Goal: Information Seeking & Learning: Learn about a topic

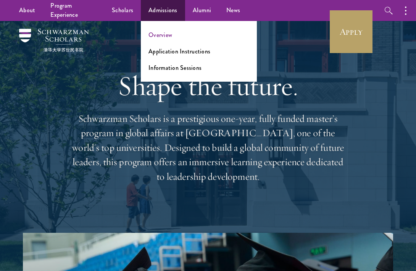
click at [166, 37] on link "Overview" at bounding box center [161, 35] width 24 height 9
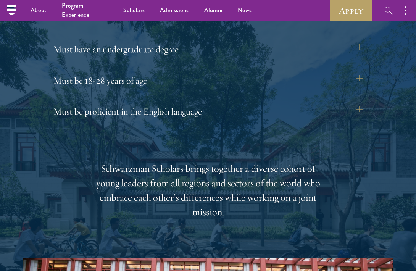
scroll to position [989, 0]
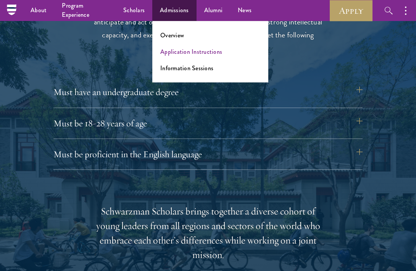
click at [182, 52] on link "Application Instructions" at bounding box center [191, 51] width 62 height 9
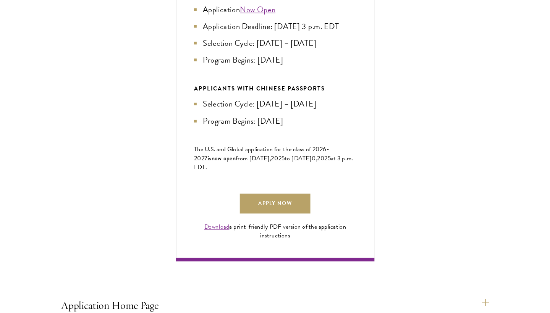
scroll to position [421, 0]
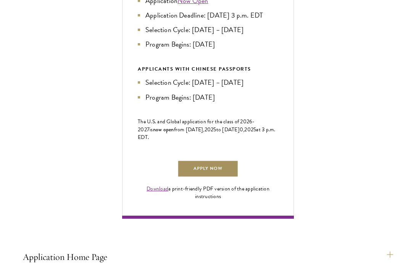
click at [218, 178] on link "Apply Now" at bounding box center [208, 168] width 61 height 17
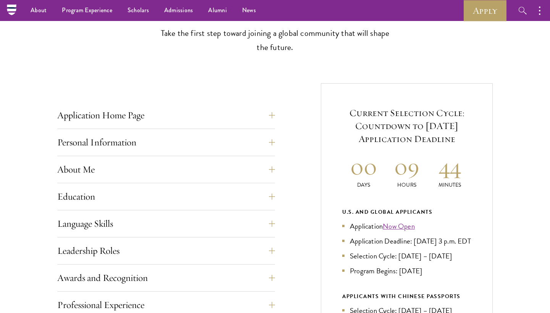
scroll to position [224, 0]
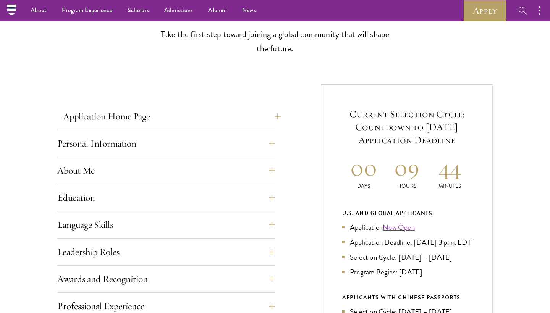
click at [262, 119] on button "Application Home Page" at bounding box center [172, 116] width 218 height 18
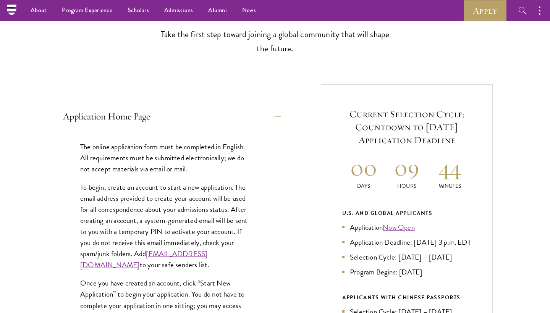
click at [262, 117] on button "Application Home Page" at bounding box center [172, 116] width 218 height 18
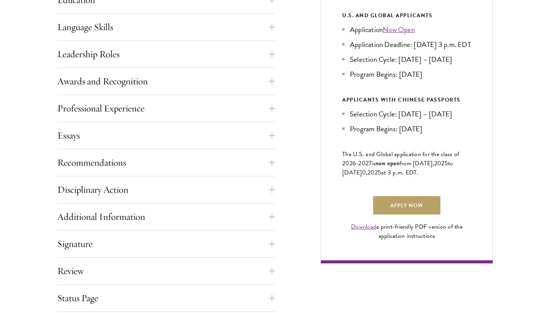
scroll to position [434, 0]
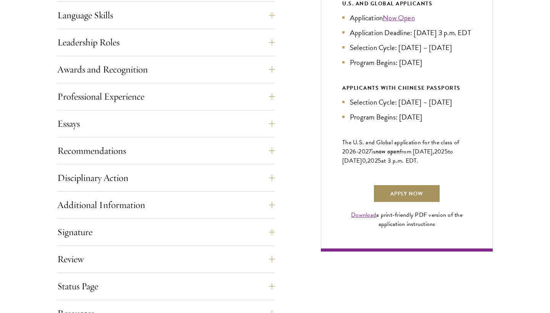
click at [391, 203] on link "Apply Now" at bounding box center [406, 193] width 67 height 18
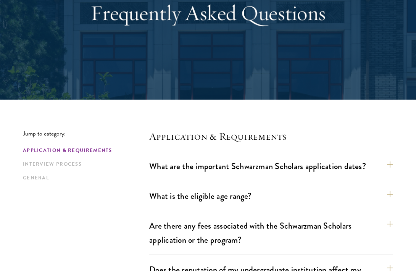
scroll to position [128, 0]
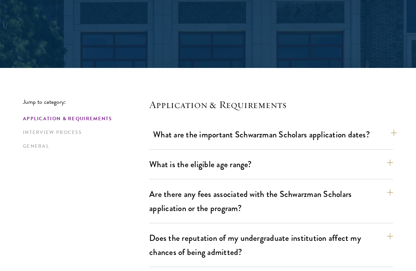
click at [232, 142] on button "What are the important Schwarzman Scholars application dates?" at bounding box center [275, 134] width 244 height 17
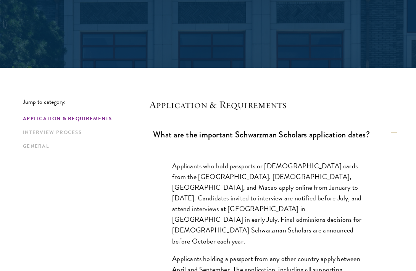
click at [232, 138] on button "What are the important Schwarzman Scholars application dates?" at bounding box center [275, 134] width 244 height 17
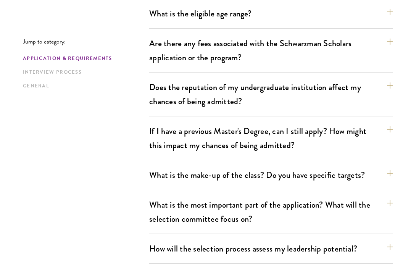
scroll to position [281, 0]
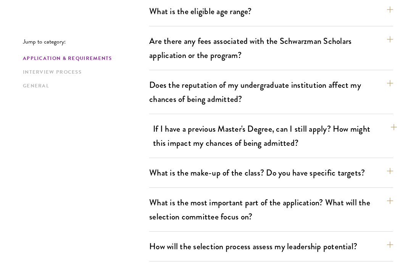
click at [232, 138] on button "If I have a previous Master's Degree, can I still apply? How might this impact …" at bounding box center [275, 135] width 244 height 31
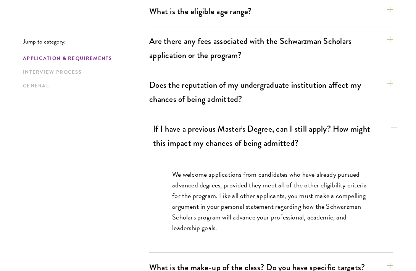
click at [232, 137] on button "If I have a previous Master's Degree, can I still apply? How might this impact …" at bounding box center [275, 135] width 244 height 31
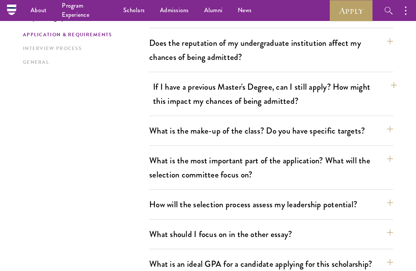
scroll to position [322, 0]
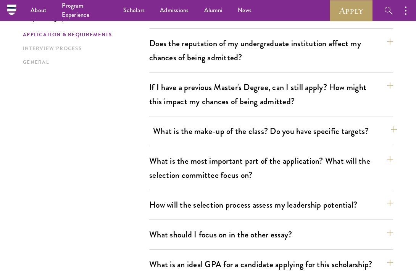
click at [232, 137] on button "What is the make-up of the class? Do you have specific targets?" at bounding box center [275, 131] width 244 height 17
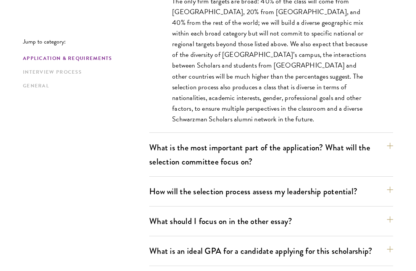
scroll to position [485, 0]
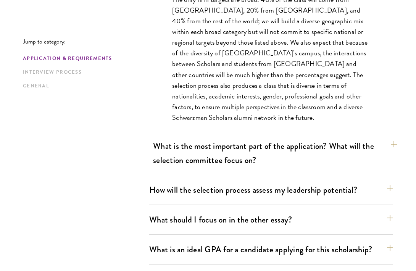
click at [233, 148] on button "What is the most important part of the application? What will the selection com…" at bounding box center [275, 152] width 244 height 31
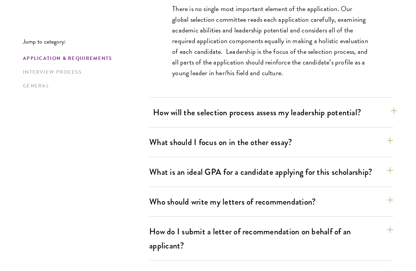
scroll to position [521, 0]
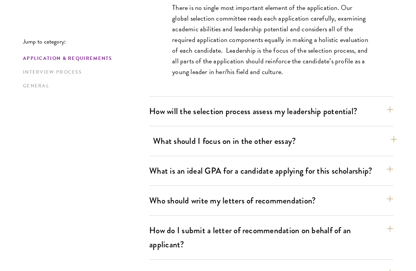
click at [233, 148] on button "What should I focus on in the other essay?" at bounding box center [275, 140] width 244 height 17
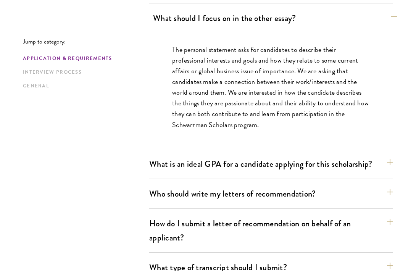
scroll to position [541, 0]
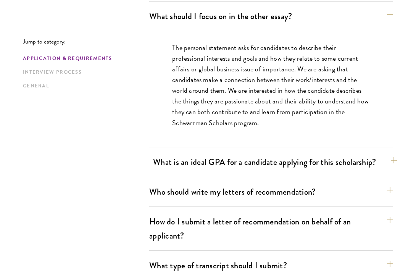
click at [228, 161] on button "What is an ideal GPA for a candidate applying for this scholarship?" at bounding box center [275, 161] width 244 height 17
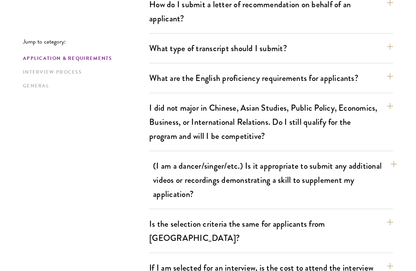
scroll to position [772, 0]
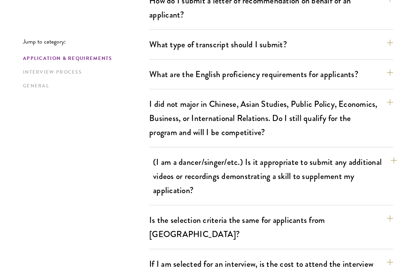
click at [207, 184] on button "(I am a dancer/singer/etc.) Is it appropriate to submit any additional videos o…" at bounding box center [275, 175] width 244 height 45
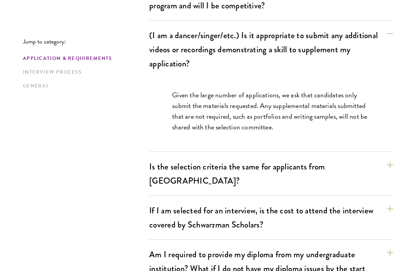
click at [216, 95] on p "Given the large number of applications, we ask that candidates only submit the …" at bounding box center [271, 111] width 198 height 43
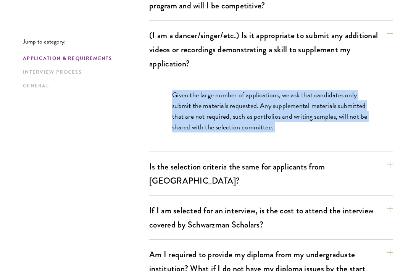
click at [216, 95] on p "Given the large number of applications, we ask that candidates only submit the …" at bounding box center [271, 111] width 198 height 43
click at [212, 102] on p "Given the large number of applications, we ask that candidates only submit the …" at bounding box center [271, 111] width 198 height 43
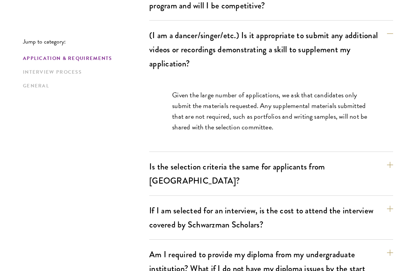
click at [204, 113] on p "Given the large number of applications, we ask that candidates only submit the …" at bounding box center [271, 111] width 198 height 43
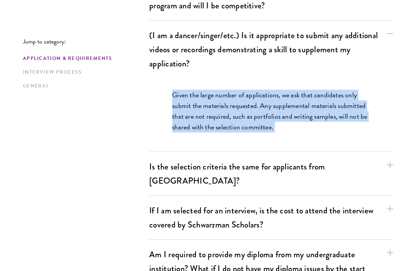
click at [204, 113] on p "Given the large number of applications, we ask that candidates only submit the …" at bounding box center [271, 111] width 198 height 43
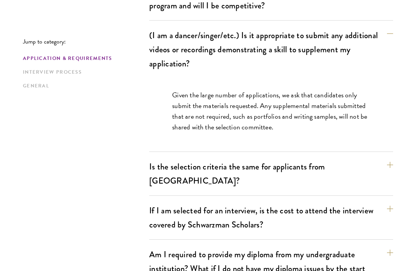
click at [205, 112] on p "Given the large number of applications, we ask that candidates only submit the …" at bounding box center [271, 111] width 198 height 43
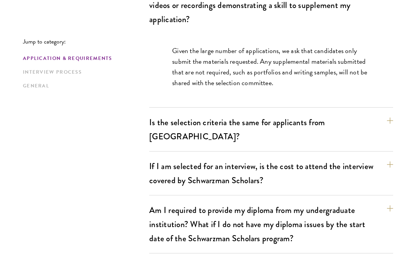
scroll to position [818, 0]
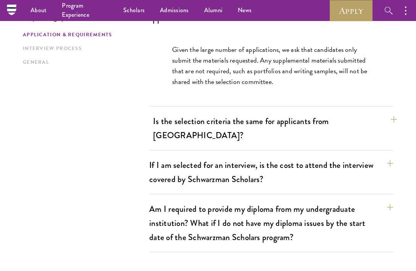
click at [210, 120] on button "Is the selection criteria the same for applicants from China?" at bounding box center [275, 128] width 244 height 31
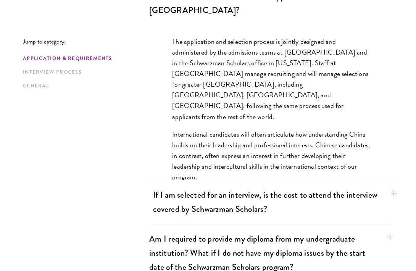
scroll to position [869, 0]
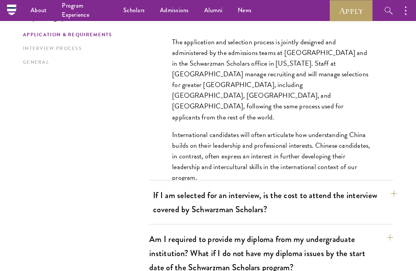
click at [213, 196] on button "If I am selected for an interview, is the cost to attend the interview covered …" at bounding box center [275, 202] width 244 height 31
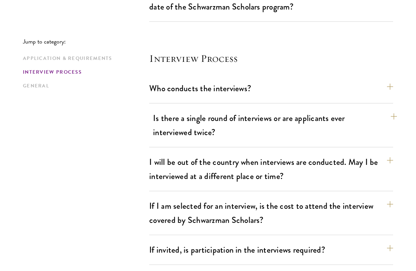
scroll to position [1028, 0]
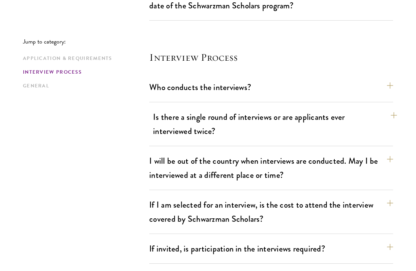
click at [217, 113] on button "Is there a single round of interviews or are applicants ever interviewed twice?" at bounding box center [275, 123] width 244 height 31
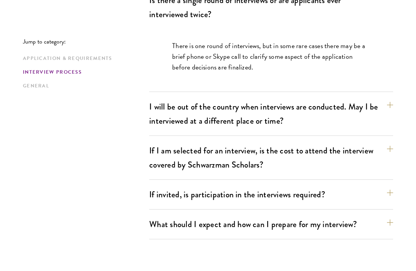
scroll to position [1098, 0]
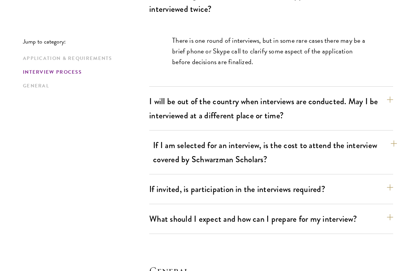
click at [191, 137] on button "If I am selected for an interview, is the cost to attend the interview covered …" at bounding box center [275, 152] width 244 height 31
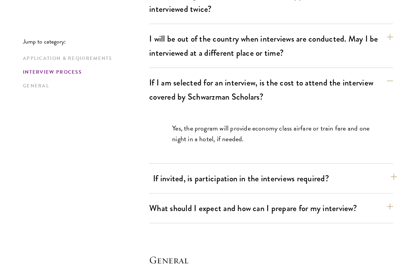
click at [184, 170] on button "If invited, is participation in the interviews required?" at bounding box center [275, 178] width 244 height 17
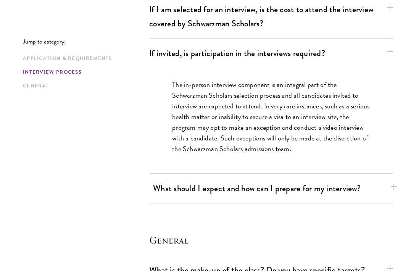
scroll to position [1172, 0]
click at [179, 182] on button "What should I expect and how can I prepare for my interview?" at bounding box center [275, 187] width 244 height 17
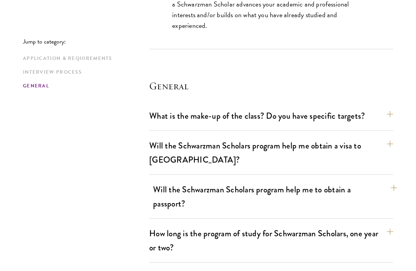
scroll to position [1698, 0]
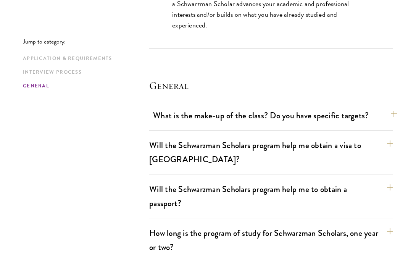
click at [195, 107] on button "What is the make-up of the class? Do you have specific targets?" at bounding box center [275, 115] width 244 height 17
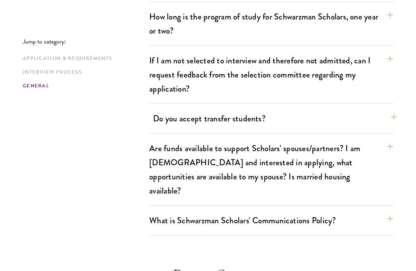
scroll to position [1586, 0]
click at [218, 110] on button "Do you accept transfer students?" at bounding box center [275, 118] width 244 height 17
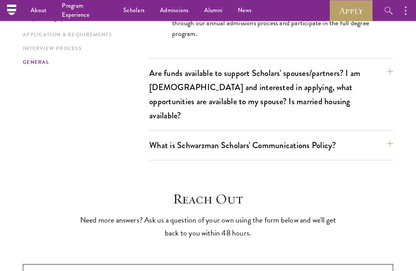
scroll to position [1525, 0]
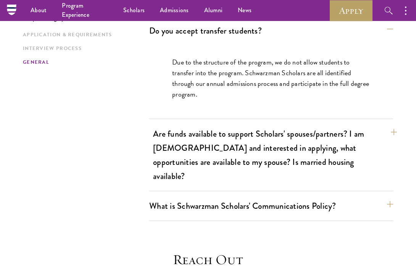
click at [213, 125] on button "Are funds available to support Scholars' spouses/partners? I am married and int…" at bounding box center [275, 155] width 244 height 60
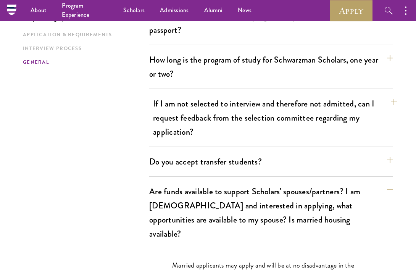
scroll to position [1394, 0]
click at [213, 116] on button "If I am not selected to interview and therefore not admitted, can I request fee…" at bounding box center [275, 117] width 244 height 45
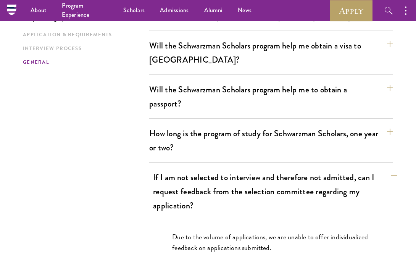
scroll to position [1321, 0]
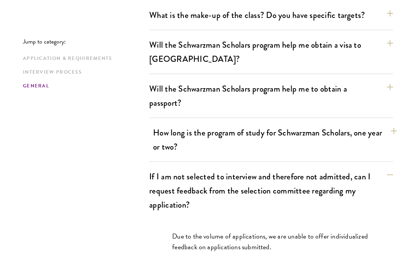
click at [213, 133] on button "How long is the program of study for Schwarzman Scholars, one year or two?" at bounding box center [275, 139] width 244 height 31
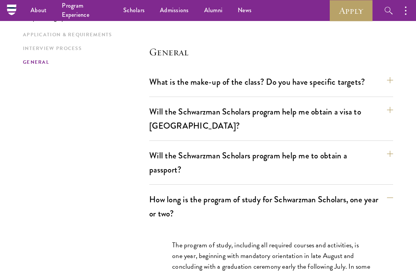
scroll to position [1248, 0]
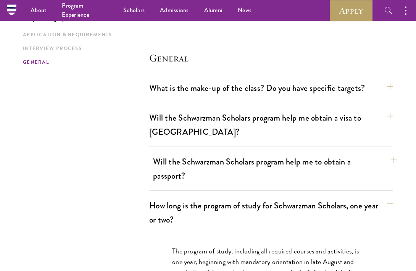
click at [264, 153] on button "Will the Schwarzman Scholars program help me to obtain a passport?" at bounding box center [275, 168] width 244 height 31
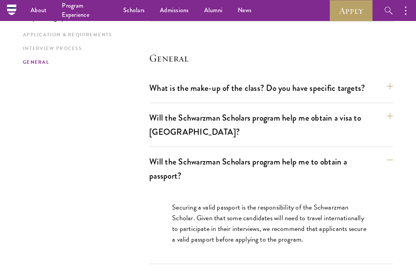
click at [250, 202] on p "Securing a valid passport is the responsibility of the Schwarzman Scholar. Give…" at bounding box center [271, 223] width 198 height 43
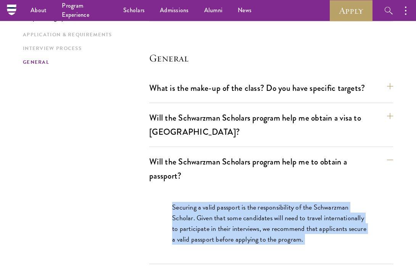
click at [250, 202] on p "Securing a valid passport is the responsibility of the Schwarzman Scholar. Give…" at bounding box center [271, 223] width 198 height 43
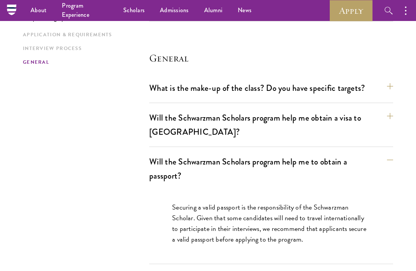
click at [250, 202] on p "Securing a valid passport is the responsibility of the Schwarzman Scholar. Give…" at bounding box center [271, 223] width 198 height 43
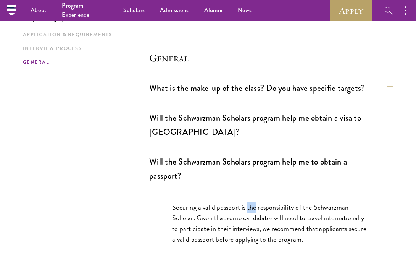
click at [250, 202] on p "Securing a valid passport is the responsibility of the Schwarzman Scholar. Give…" at bounding box center [271, 223] width 198 height 43
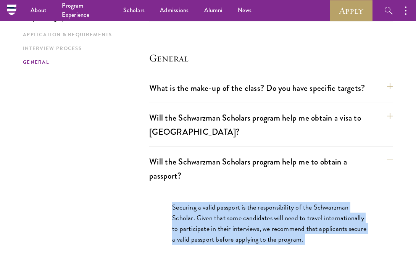
click at [250, 202] on p "Securing a valid passport is the responsibility of the Schwarzman Scholar. Give…" at bounding box center [271, 223] width 198 height 43
click at [244, 209] on p "Securing a valid passport is the responsibility of the Schwarzman Scholar. Give…" at bounding box center [271, 223] width 198 height 43
click at [284, 115] on button "Will the Schwarzman Scholars program help me obtain a visa to China?" at bounding box center [275, 124] width 244 height 31
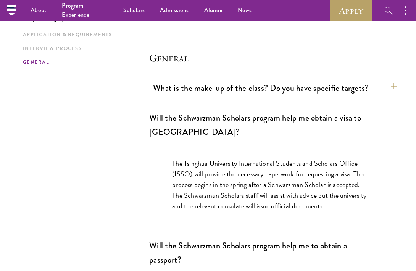
click at [281, 81] on button "What is the make-up of the class? Do you have specific targets?" at bounding box center [275, 87] width 244 height 17
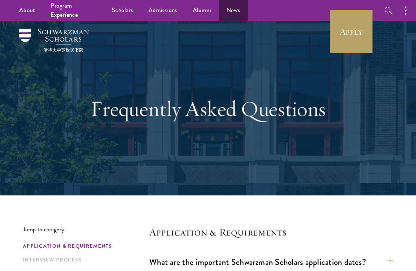
scroll to position [0, 0]
click at [204, 11] on link "Alumni" at bounding box center [202, 10] width 34 height 21
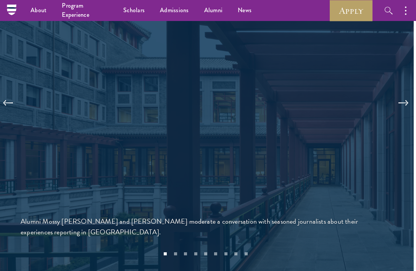
scroll to position [1556, 2]
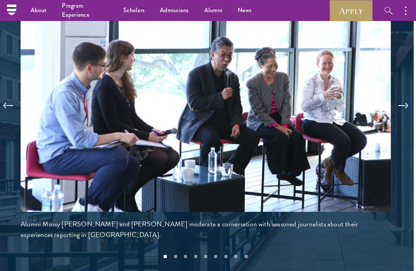
click at [403, 102] on button at bounding box center [403, 105] width 25 height 21
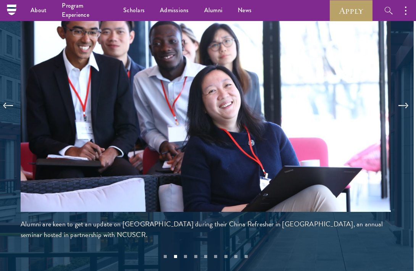
click at [404, 101] on button at bounding box center [403, 105] width 25 height 21
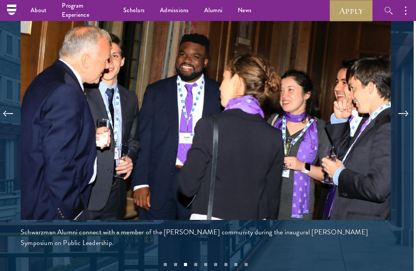
scroll to position [1548, 2]
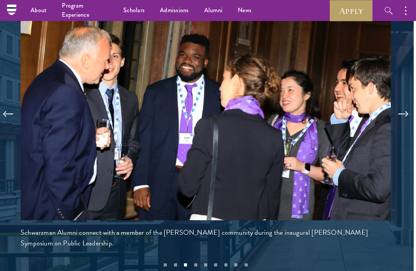
click at [404, 108] on button at bounding box center [403, 113] width 25 height 21
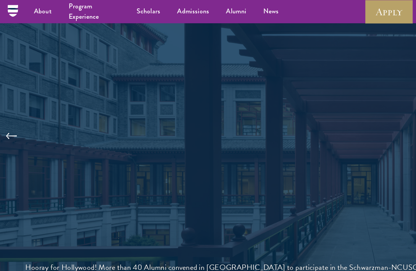
scroll to position [1527, 0]
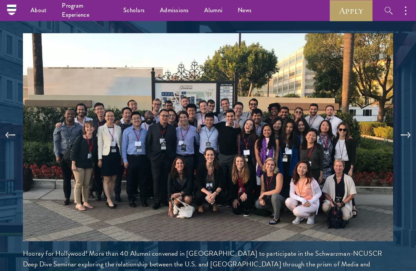
click at [402, 130] on button at bounding box center [405, 134] width 25 height 21
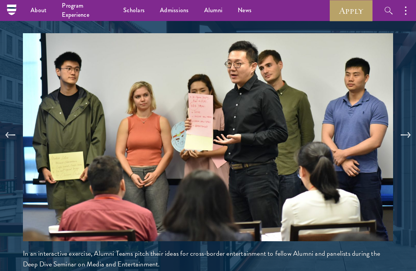
click at [402, 130] on button at bounding box center [405, 134] width 25 height 21
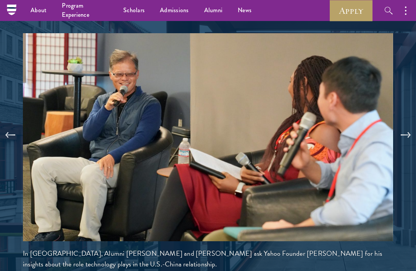
click at [402, 130] on button at bounding box center [405, 134] width 25 height 21
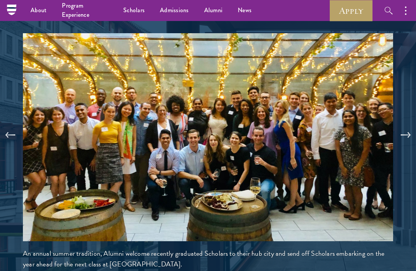
click at [402, 130] on button at bounding box center [405, 134] width 25 height 21
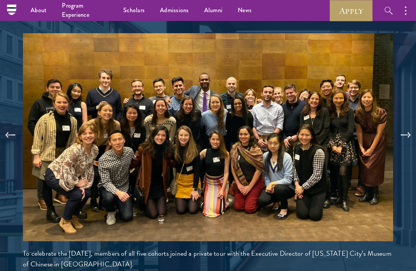
click at [403, 129] on button at bounding box center [405, 134] width 25 height 21
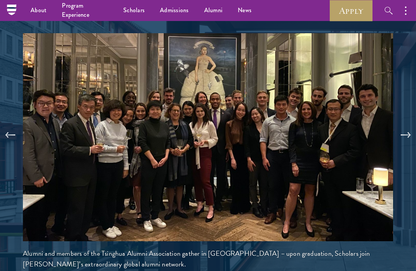
click at [403, 129] on button at bounding box center [405, 134] width 25 height 21
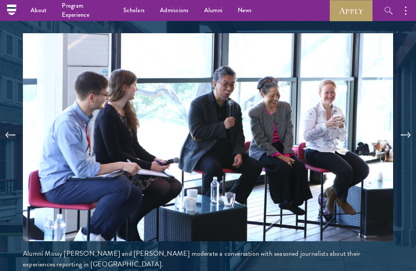
click at [403, 129] on button at bounding box center [405, 134] width 25 height 21
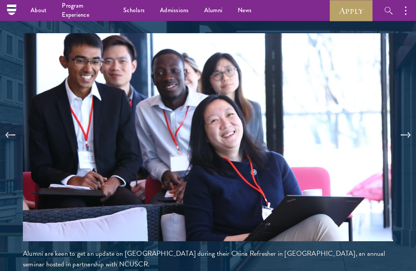
click at [403, 129] on button at bounding box center [405, 134] width 25 height 21
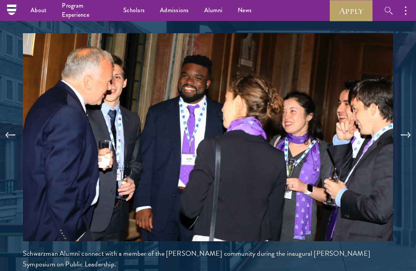
click at [404, 129] on button at bounding box center [405, 134] width 25 height 21
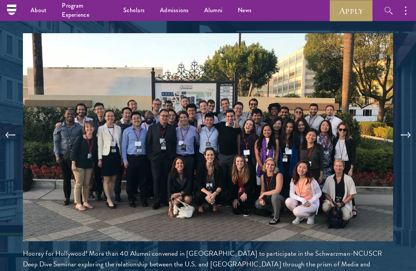
click at [404, 129] on button at bounding box center [405, 134] width 25 height 21
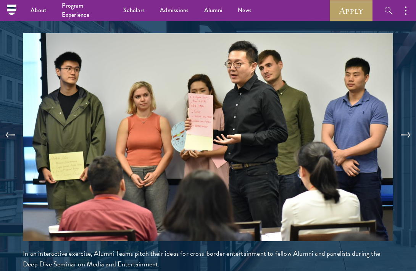
click at [404, 129] on button at bounding box center [405, 134] width 25 height 21
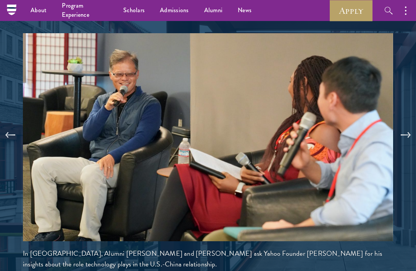
click at [404, 129] on button at bounding box center [405, 134] width 25 height 21
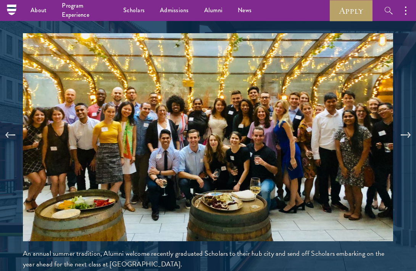
click at [404, 129] on button at bounding box center [405, 134] width 25 height 21
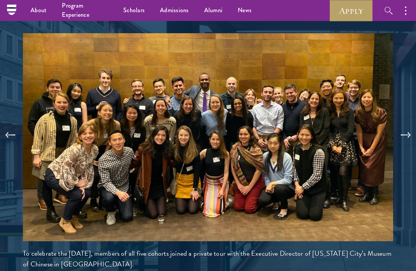
click at [404, 129] on button at bounding box center [405, 134] width 25 height 21
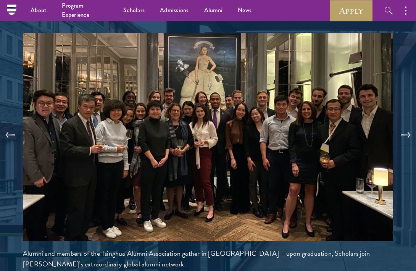
click at [404, 129] on button at bounding box center [405, 134] width 25 height 21
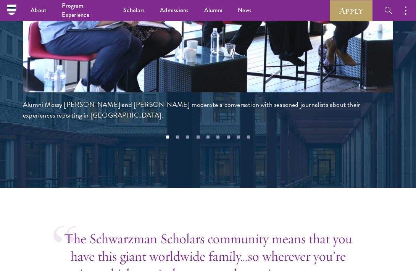
scroll to position [1671, 0]
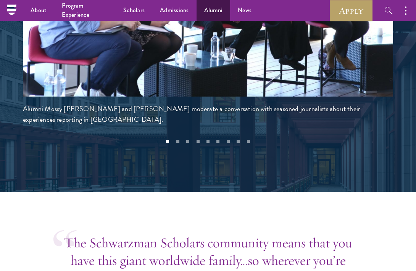
click at [217, 11] on link "Alumni" at bounding box center [214, 10] width 34 height 21
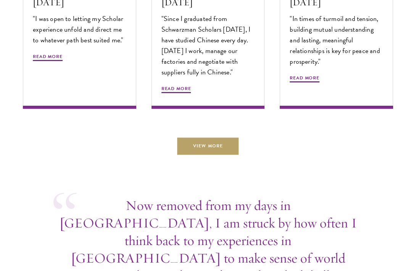
scroll to position [2565, 0]
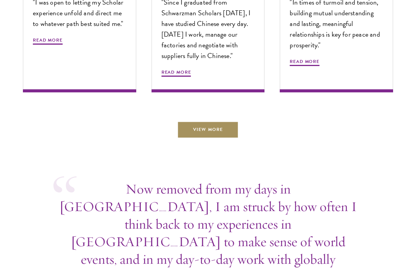
click at [213, 128] on link "View More" at bounding box center [207, 129] width 61 height 17
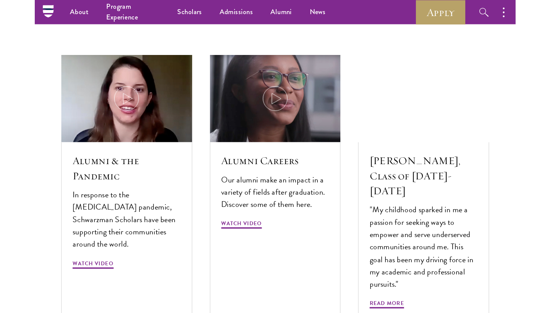
scroll to position [1962, 0]
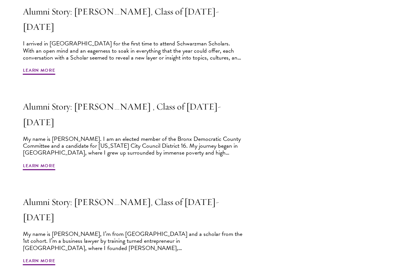
scroll to position [293, 0]
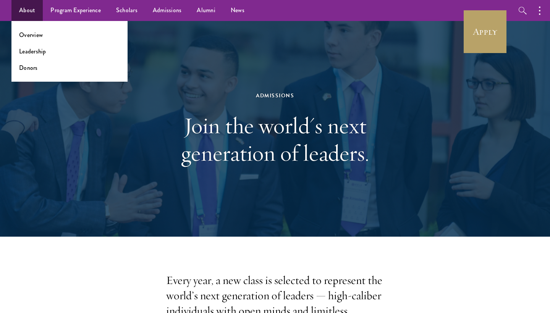
click at [37, 11] on link "About" at bounding box center [26, 10] width 31 height 21
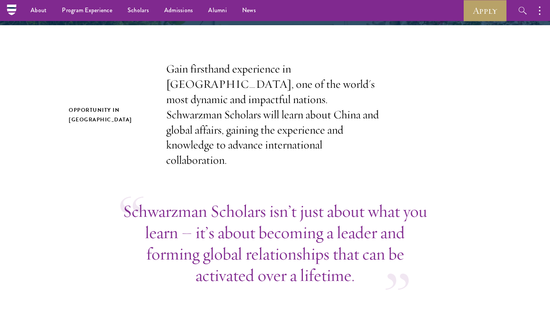
scroll to position [211, 0]
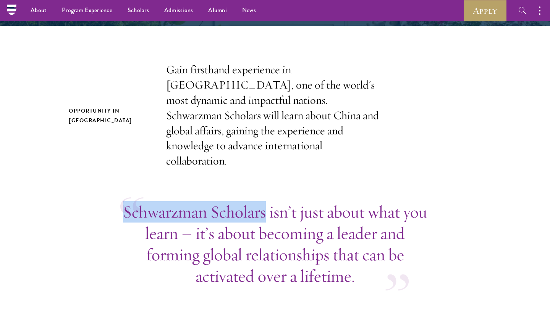
drag, startPoint x: 122, startPoint y: 191, endPoint x: 265, endPoint y: 193, distance: 143.2
click at [265, 201] on div "Schwarzman Scholars isn’t just about what you learn – it’s about becoming a lea…" at bounding box center [274, 244] width 309 height 86
copy p "Schwarzman Scholars"
